Goal: Task Accomplishment & Management: Manage account settings

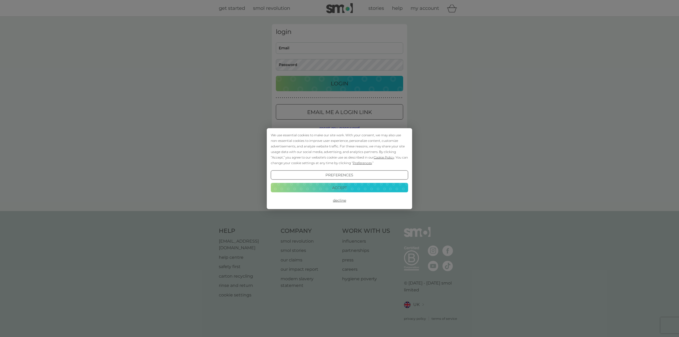
click at [334, 188] on button "Accept" at bounding box center [339, 188] width 137 height 10
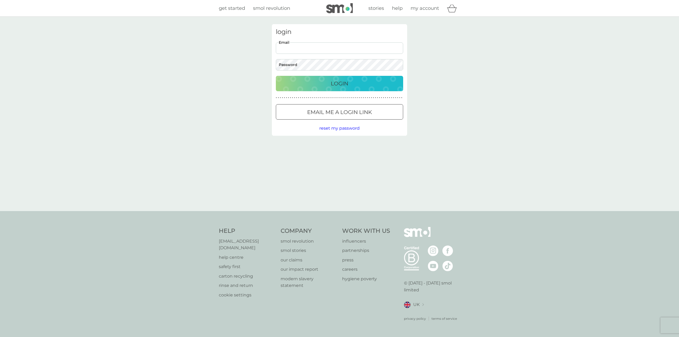
click at [303, 50] on input "Email" at bounding box center [339, 47] width 127 height 11
click at [330, 113] on div at bounding box center [339, 113] width 19 height 6
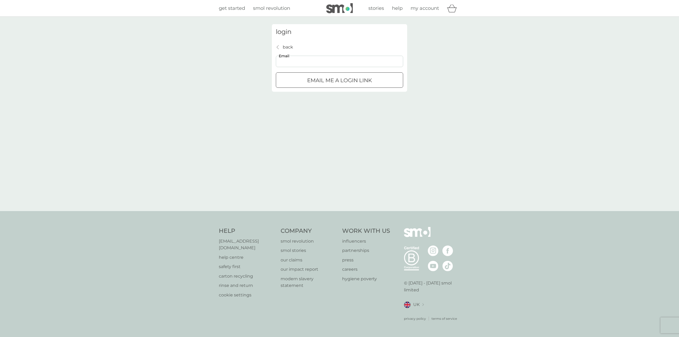
click at [292, 60] on input "Email" at bounding box center [339, 61] width 127 height 11
type input "fleurattwood@hotmail.com"
click at [343, 80] on div "submit" at bounding box center [339, 81] width 19 height 6
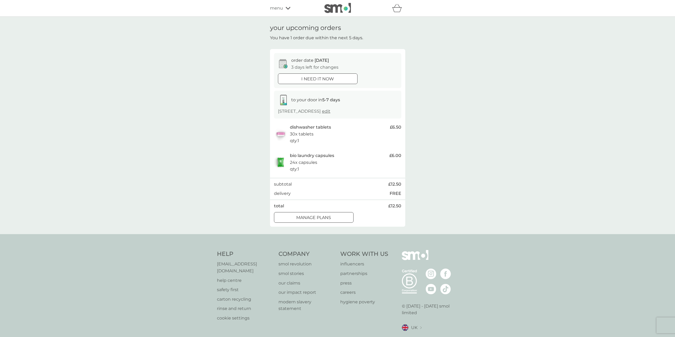
click at [304, 218] on p "manage plans" at bounding box center [313, 217] width 35 height 7
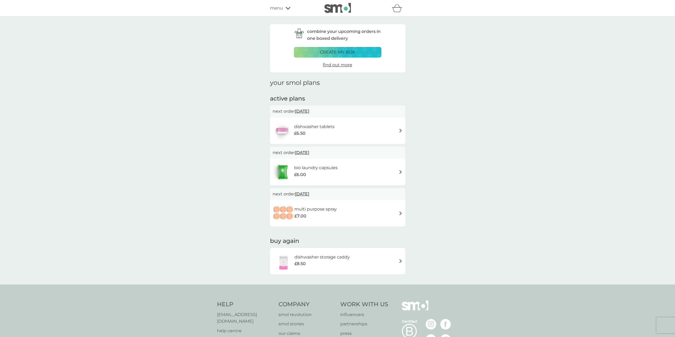
click at [306, 111] on span "[DATE]" at bounding box center [302, 111] width 14 height 10
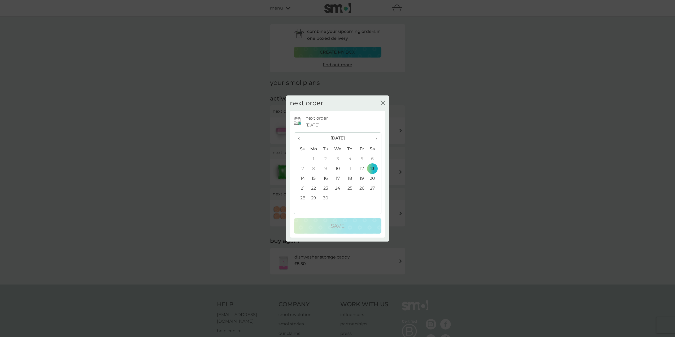
click at [376, 138] on span "›" at bounding box center [374, 138] width 5 height 11
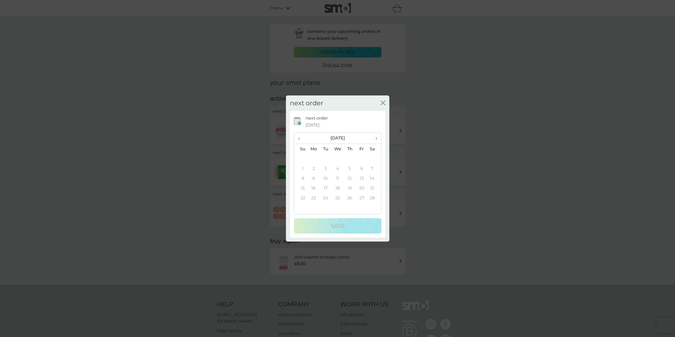
click at [376, 138] on span "›" at bounding box center [374, 138] width 5 height 11
click at [299, 138] on span "‹" at bounding box center [301, 138] width 6 height 11
click at [325, 168] on td "6" at bounding box center [326, 169] width 12 height 10
click at [332, 225] on p "Save" at bounding box center [338, 226] width 14 height 8
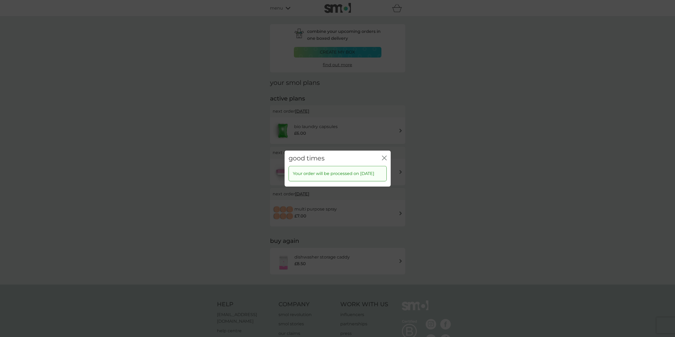
click at [384, 155] on icon "close" at bounding box center [384, 157] width 5 height 5
